Goal: Find specific page/section: Find specific page/section

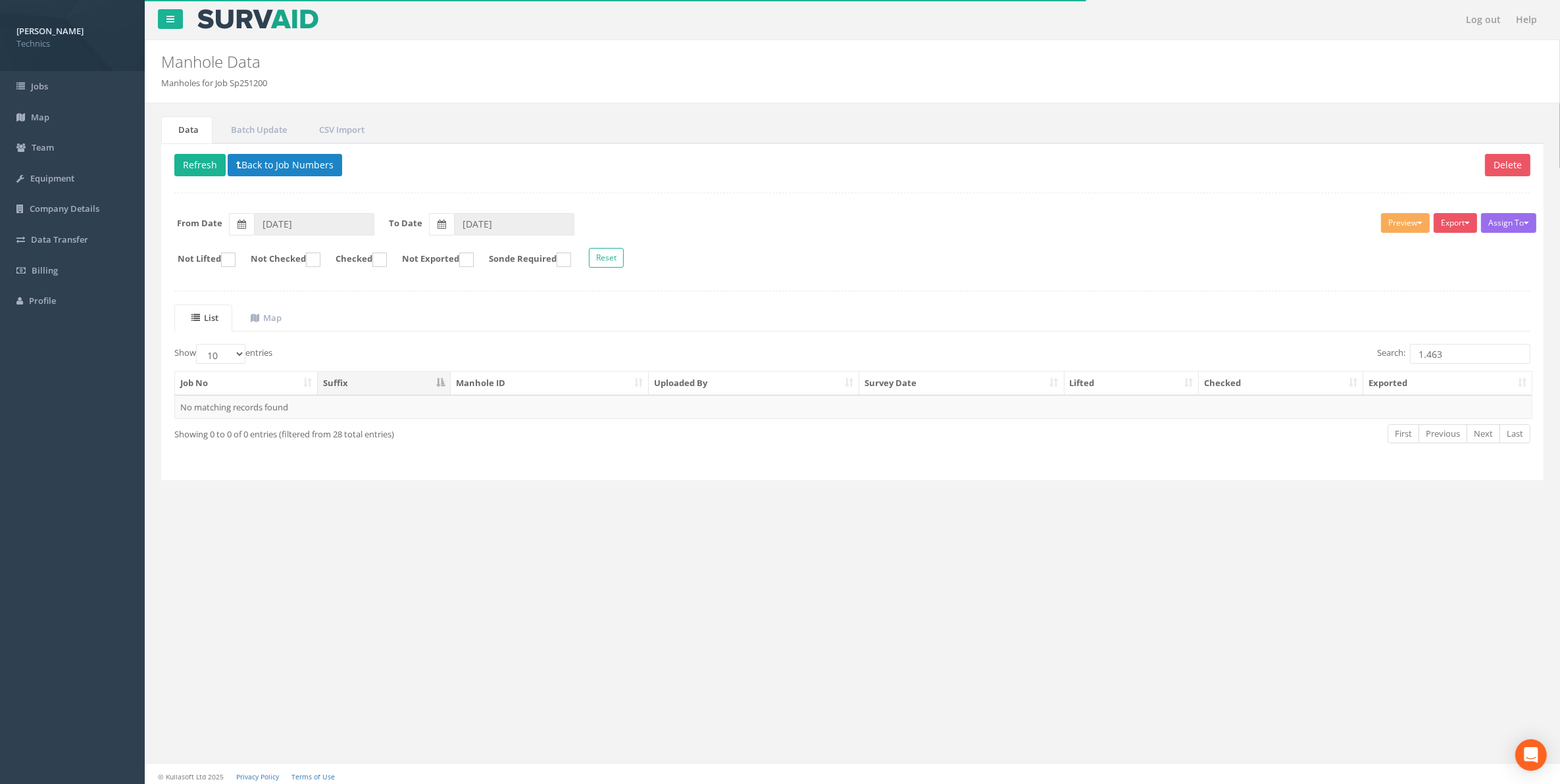
click at [1446, 356] on input "1.463" at bounding box center [1470, 353] width 120 height 20
drag, startPoint x: 1441, startPoint y: 357, endPoint x: 1408, endPoint y: 360, distance: 33.1
click at [1409, 360] on input "1.495" at bounding box center [1470, 353] width 120 height 20
type input "1.495"
click at [267, 173] on button "Back to Job Numbers" at bounding box center [284, 165] width 114 height 22
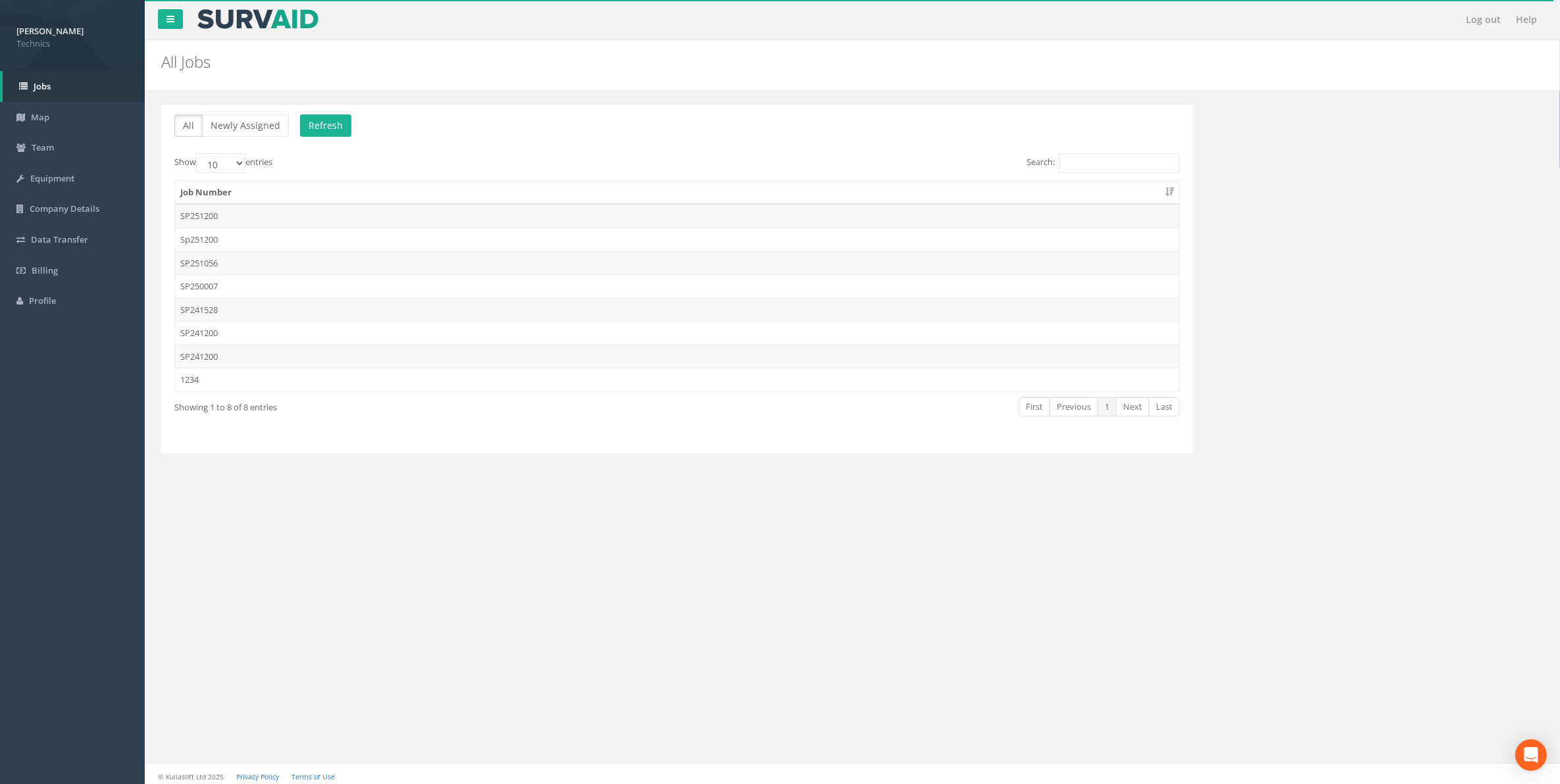
click at [204, 215] on td "SP251200" at bounding box center [677, 215] width 1004 height 24
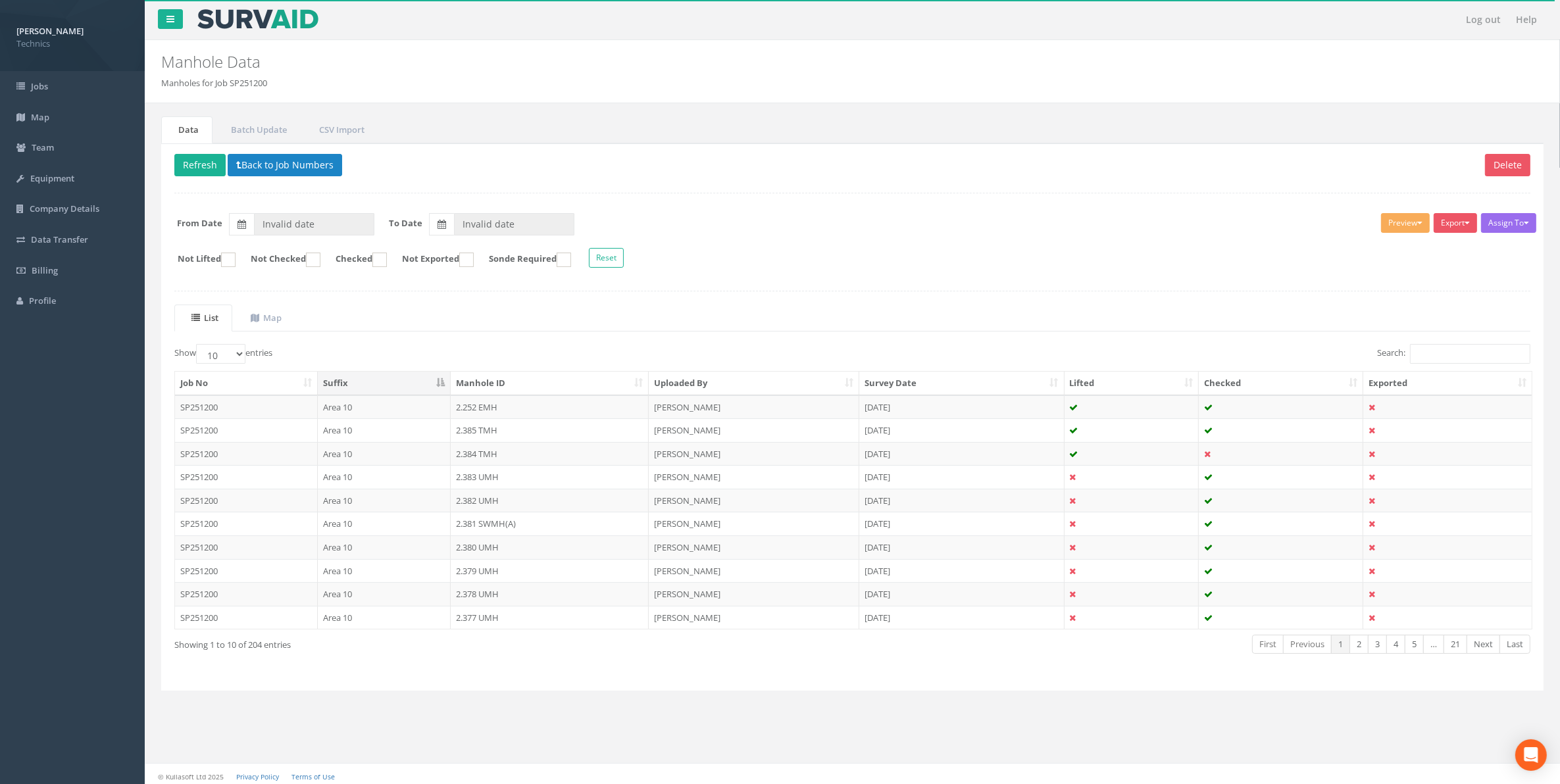
type input "[DATE]"
click at [1409, 355] on input "Search:" at bounding box center [1470, 353] width 120 height 20
paste input "1.495"
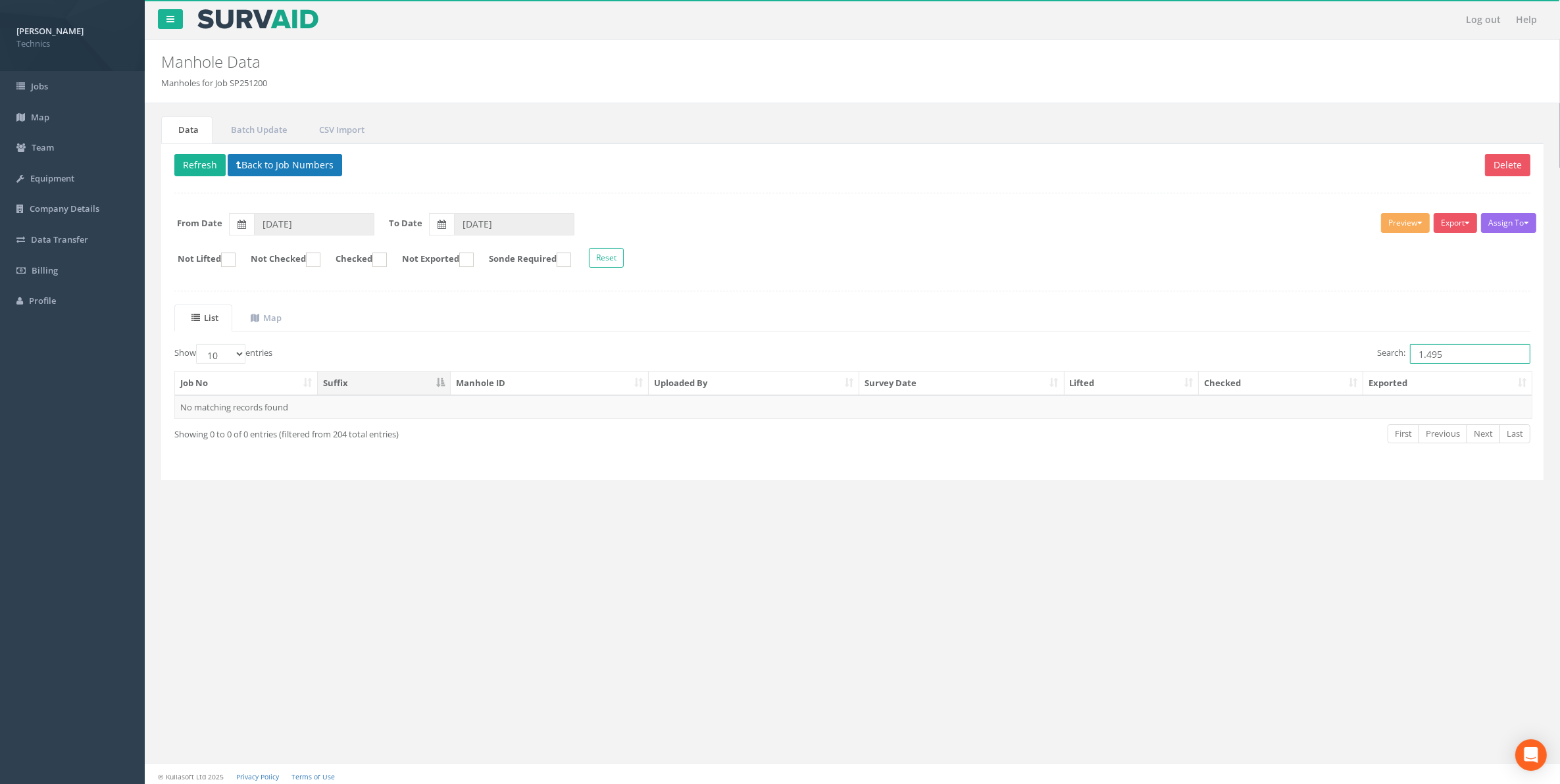
type input "1.495"
click at [288, 168] on button "Back to Job Numbers" at bounding box center [284, 165] width 114 height 22
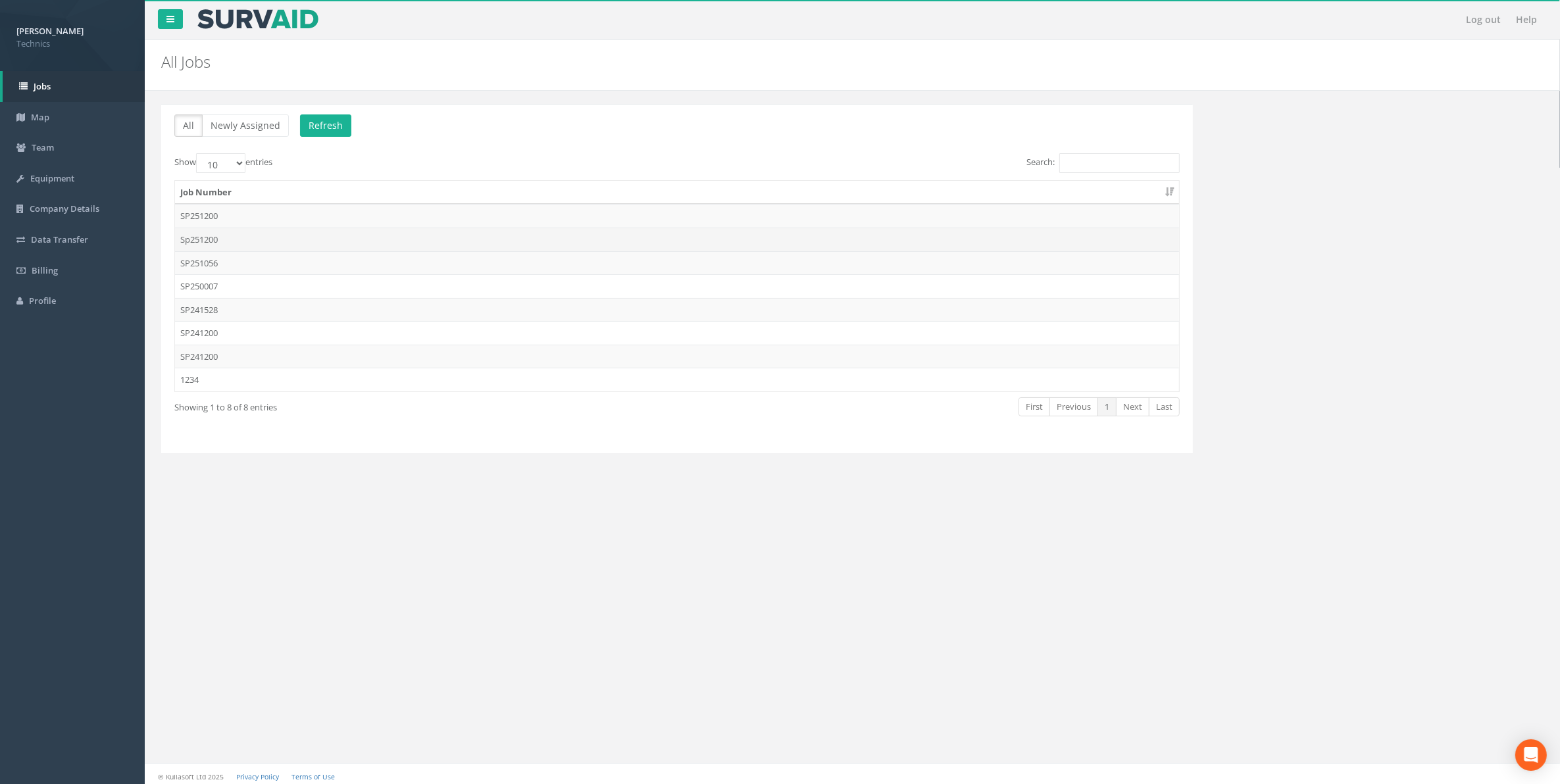
click at [193, 242] on td "Sp251200" at bounding box center [677, 239] width 1004 height 24
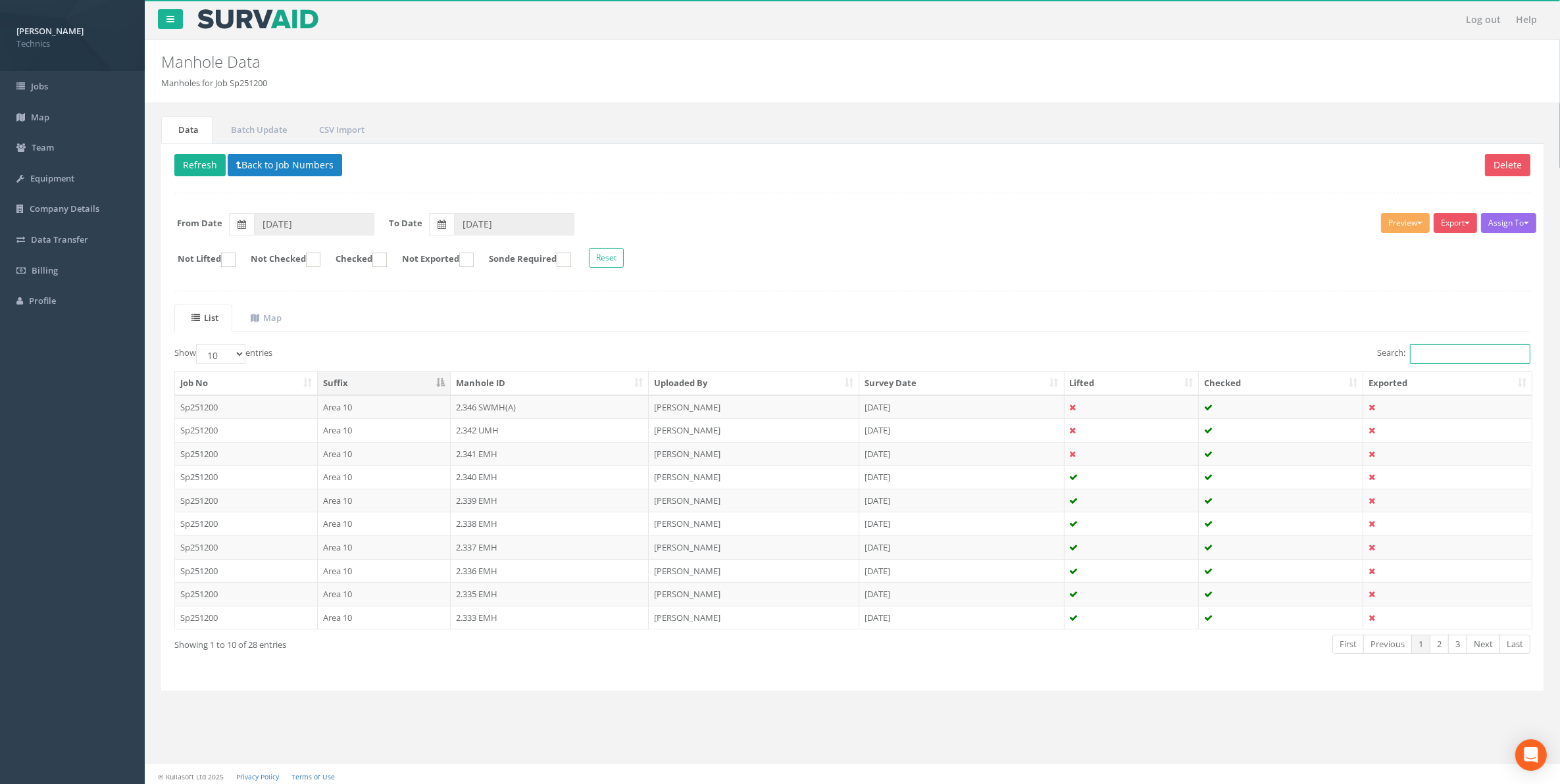
click at [1438, 363] on input "Search:" at bounding box center [1470, 353] width 120 height 20
paste input "1.495"
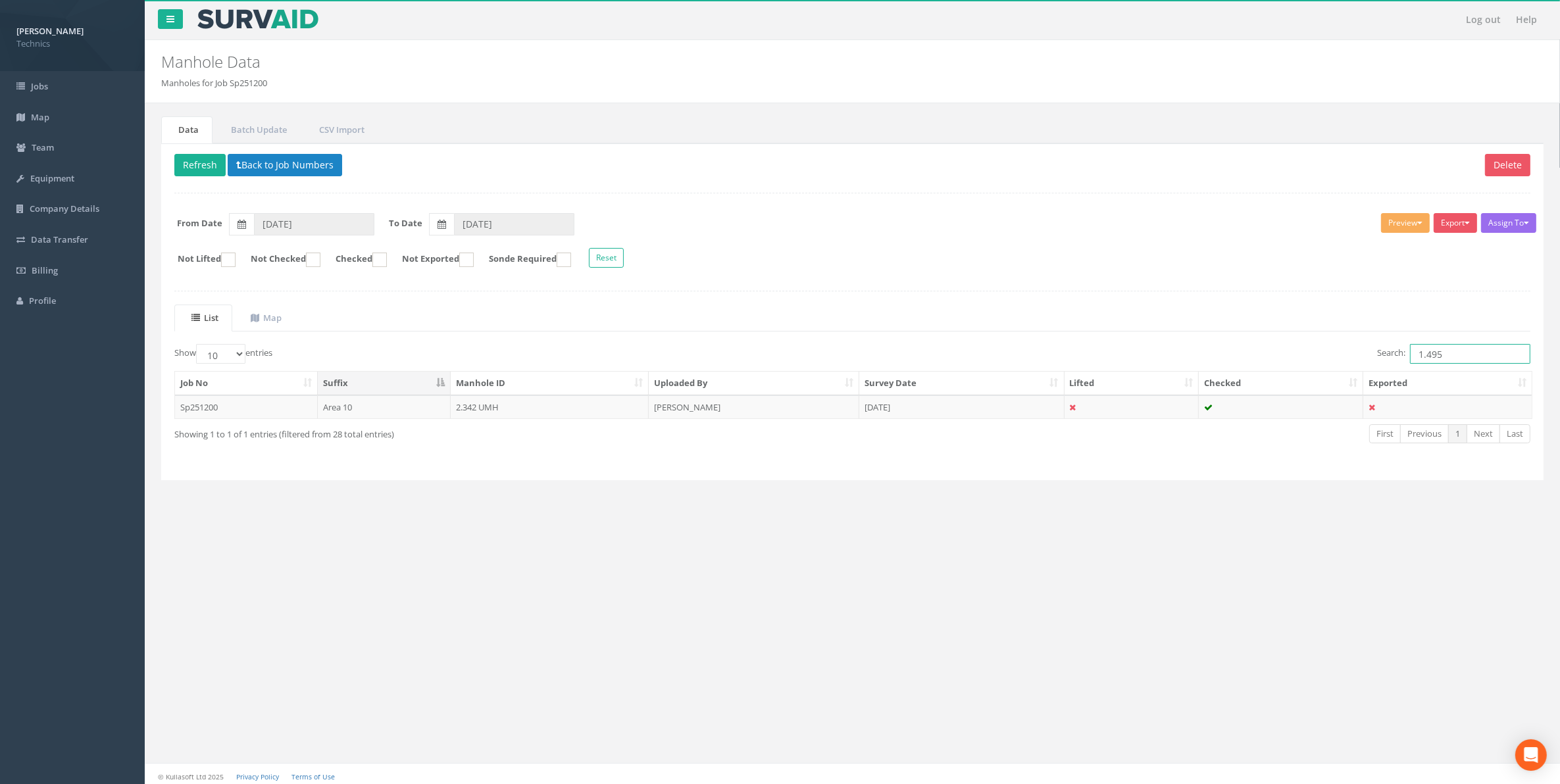
drag, startPoint x: 1420, startPoint y: 359, endPoint x: 1412, endPoint y: 359, distance: 8.0
click at [1412, 359] on input "1.495" at bounding box center [1470, 353] width 120 height 20
drag, startPoint x: 1448, startPoint y: 359, endPoint x: 1393, endPoint y: 362, distance: 55.1
click at [1393, 362] on label "Search: 2.495" at bounding box center [1453, 353] width 153 height 20
type input "2.495"
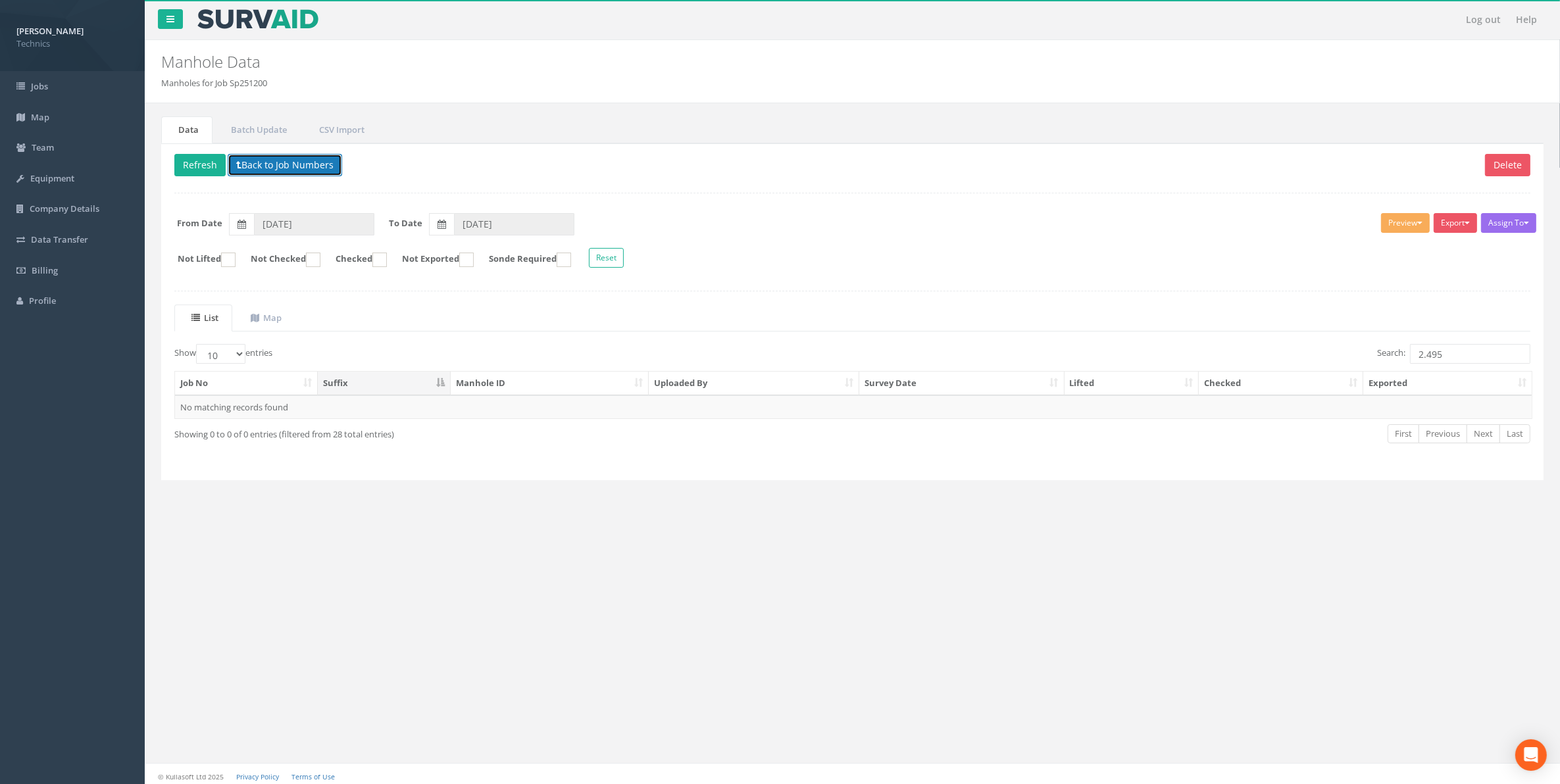
click at [258, 173] on button "Back to Job Numbers" at bounding box center [284, 165] width 114 height 22
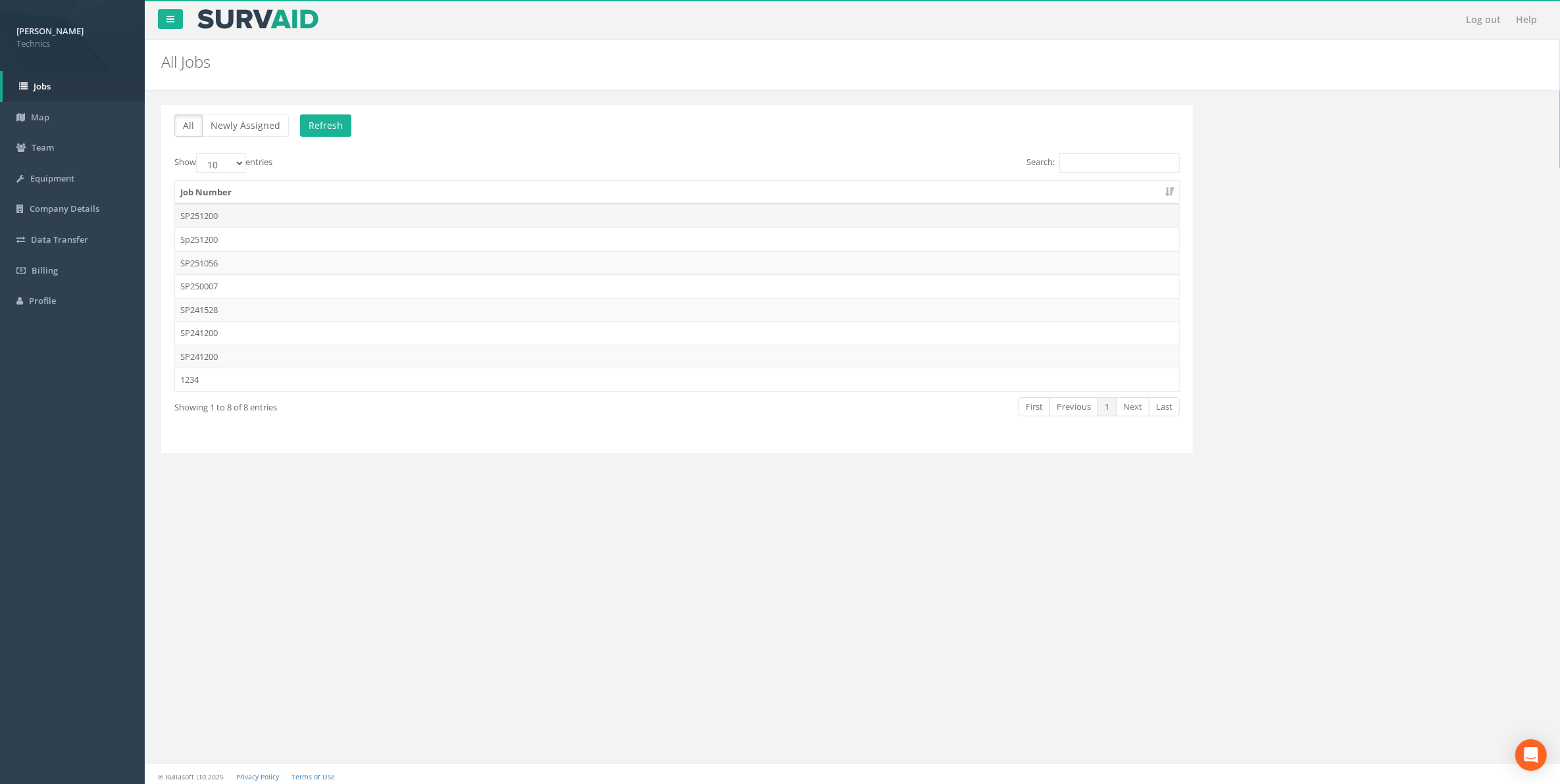
click at [226, 219] on td "SP251200" at bounding box center [677, 215] width 1004 height 24
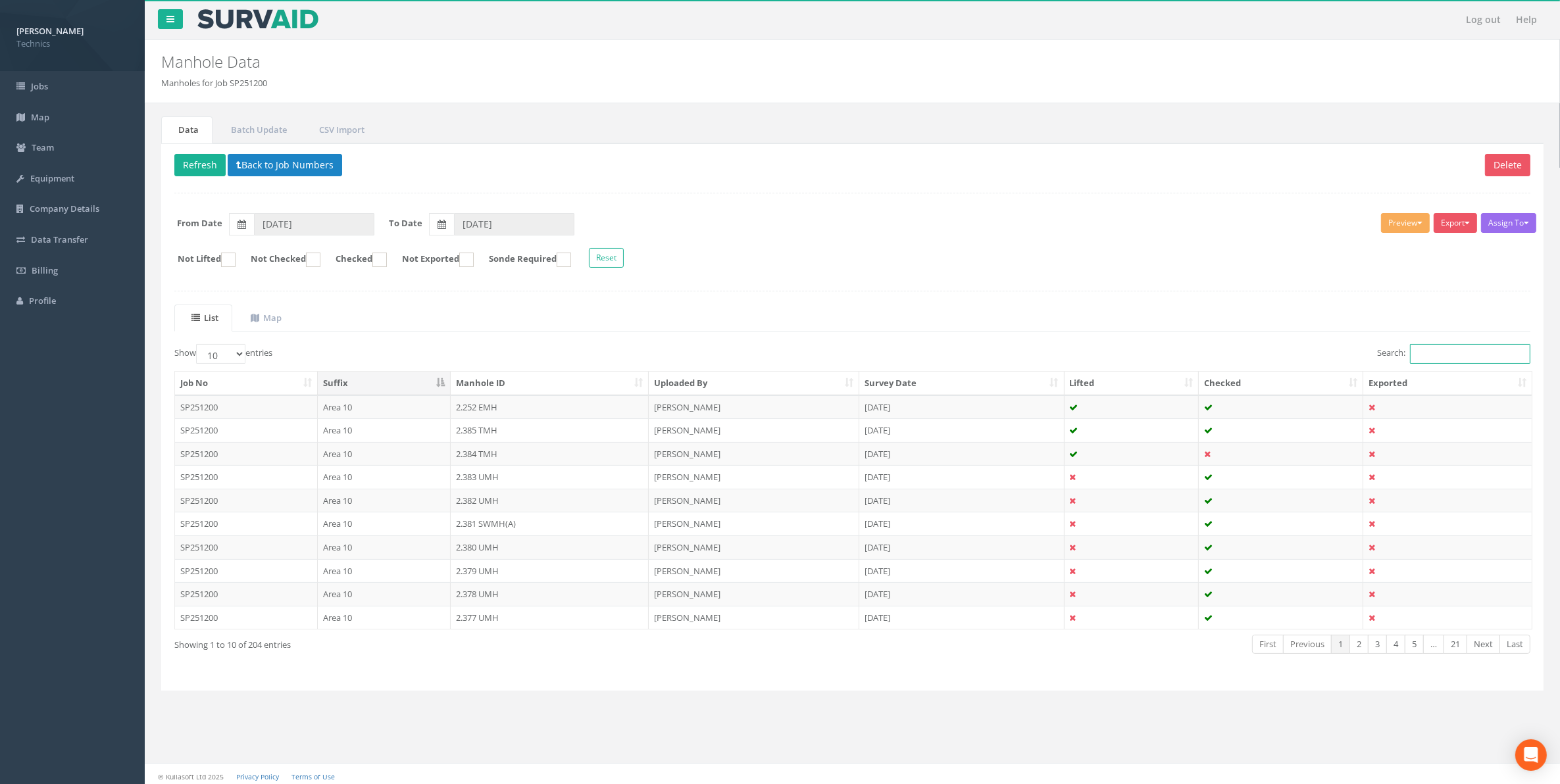
click at [1440, 357] on input "Search:" at bounding box center [1470, 353] width 120 height 20
paste input "2.495"
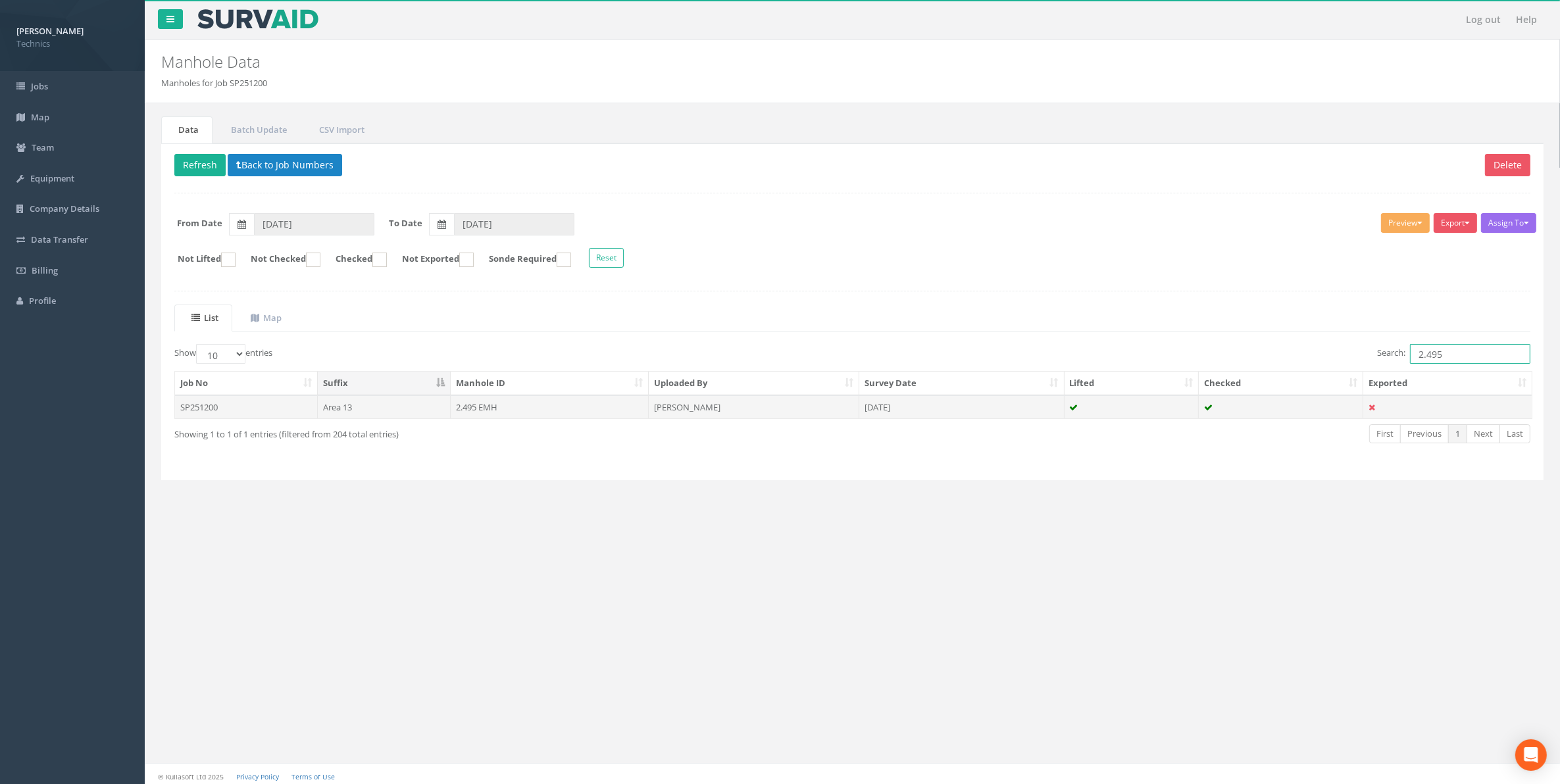
type input "2.495"
click at [467, 416] on td "2.495 EMH" at bounding box center [550, 407] width 198 height 24
